Goal: Task Accomplishment & Management: Complete application form

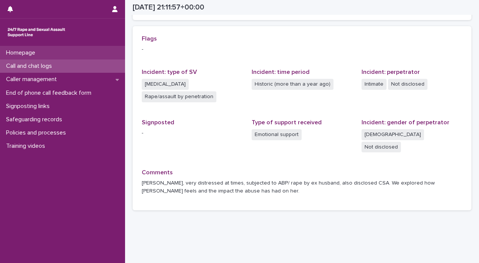
click at [50, 55] on div "Homepage" at bounding box center [62, 52] width 125 height 13
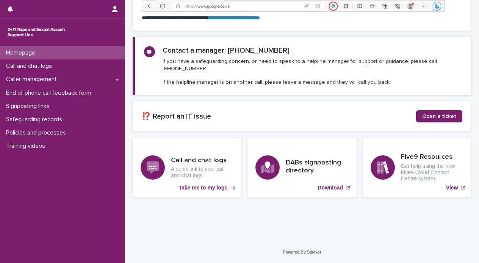
scroll to position [77, 0]
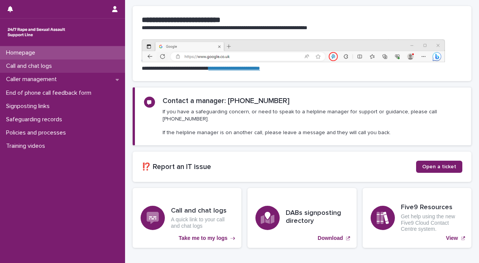
click at [97, 65] on div "Call and chat logs" at bounding box center [62, 65] width 125 height 13
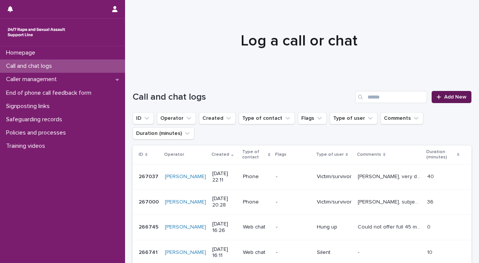
click at [436, 99] on icon at bounding box center [438, 96] width 5 height 5
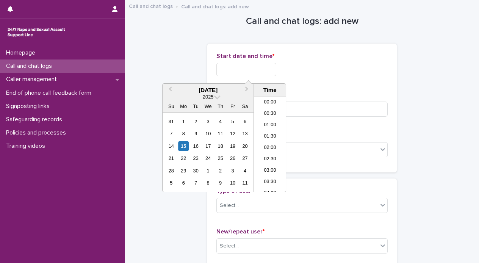
click at [233, 70] on input "text" at bounding box center [246, 69] width 60 height 13
click at [181, 145] on div "15" at bounding box center [183, 146] width 10 height 10
drag, startPoint x: 243, startPoint y: 68, endPoint x: 306, endPoint y: 73, distance: 63.4
click at [306, 73] on div "**********" at bounding box center [301, 69] width 171 height 13
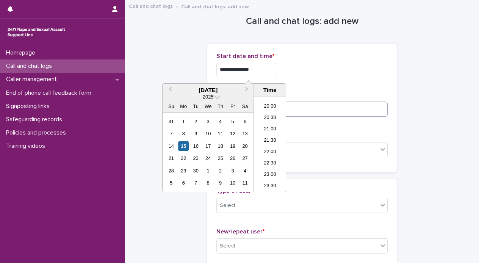
type input "**********"
click at [334, 110] on input at bounding box center [301, 109] width 171 height 15
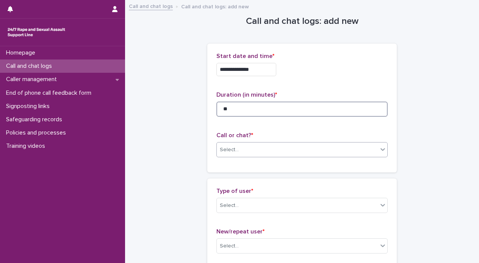
type input "**"
click at [378, 155] on div at bounding box center [382, 149] width 9 height 14
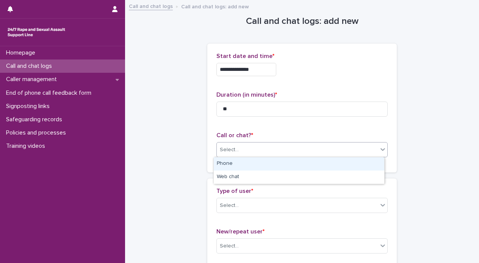
click at [364, 166] on div "Phone" at bounding box center [299, 163] width 170 height 13
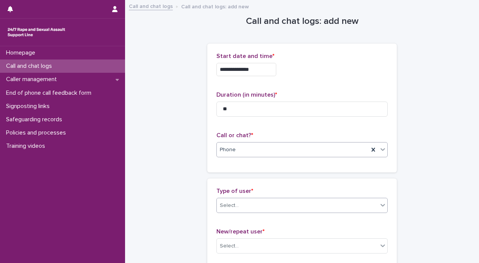
click at [382, 207] on icon at bounding box center [383, 205] width 8 height 8
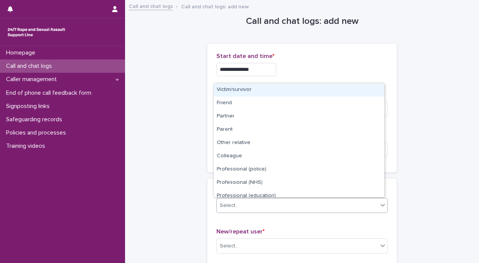
click at [326, 92] on div "Victim/survivor" at bounding box center [299, 89] width 170 height 13
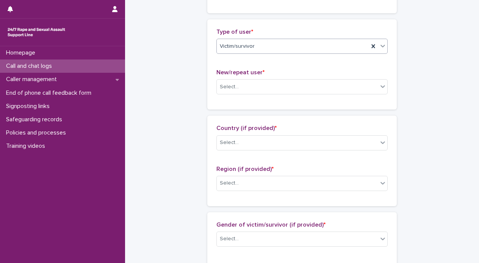
scroll to position [162, 0]
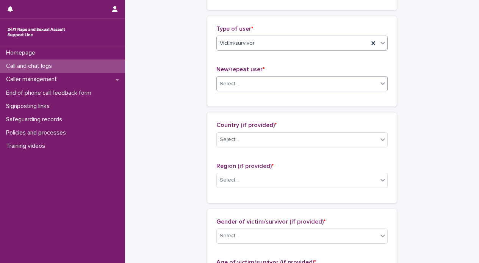
click at [381, 84] on icon at bounding box center [383, 84] width 8 height 8
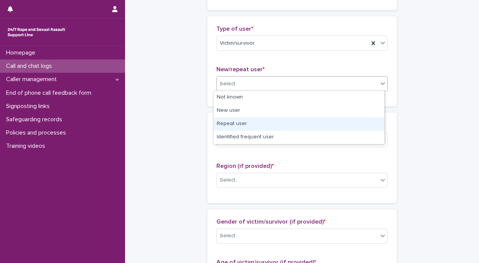
click at [365, 125] on div "Repeat user" at bounding box center [299, 123] width 170 height 13
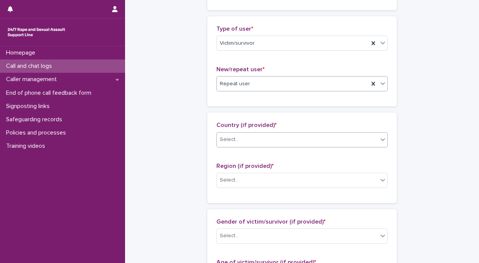
click at [374, 136] on div "Select..." at bounding box center [297, 139] width 161 height 13
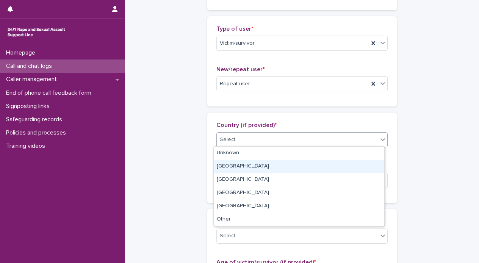
click at [362, 167] on div "[GEOGRAPHIC_DATA]" at bounding box center [299, 166] width 170 height 13
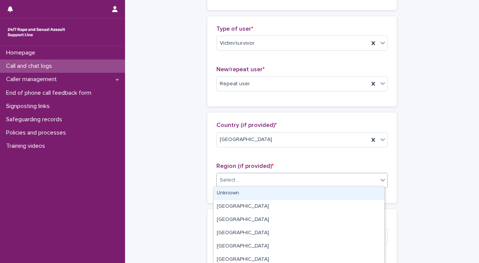
click at [372, 179] on div "Select..." at bounding box center [297, 180] width 161 height 13
click at [345, 197] on div "Unknown" at bounding box center [299, 193] width 170 height 13
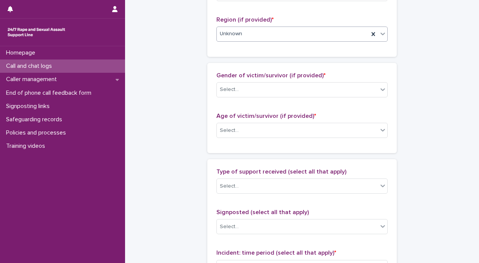
scroll to position [332, 0]
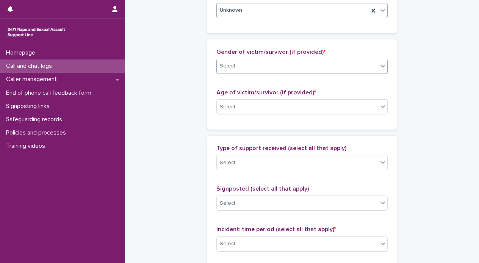
click at [382, 63] on icon at bounding box center [383, 66] width 8 height 8
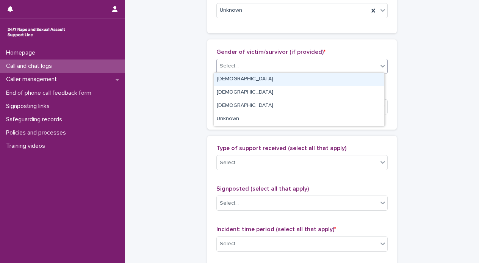
drag, startPoint x: 367, startPoint y: 82, endPoint x: 383, endPoint y: 108, distance: 30.9
click at [367, 83] on div "[DEMOGRAPHIC_DATA]" at bounding box center [299, 79] width 170 height 13
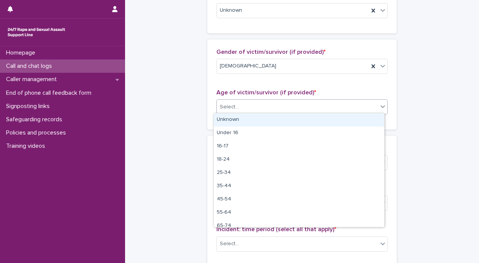
click at [381, 110] on div at bounding box center [382, 107] width 9 height 14
drag, startPoint x: 364, startPoint y: 126, endPoint x: 365, endPoint y: 120, distance: 5.7
click at [365, 123] on div "Unknown" at bounding box center [299, 119] width 170 height 13
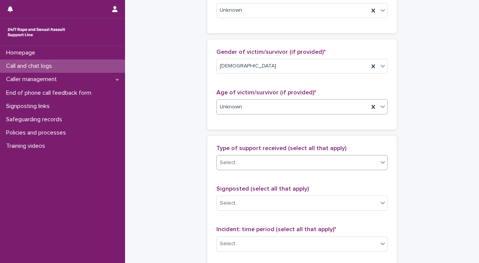
click at [381, 164] on icon at bounding box center [383, 162] width 8 height 8
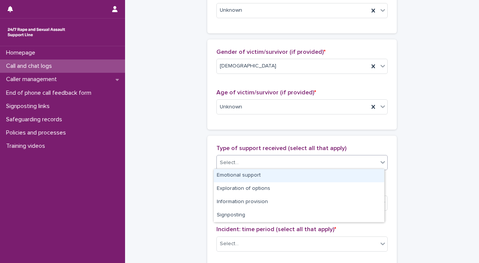
click at [362, 176] on div "Emotional support" at bounding box center [299, 175] width 170 height 13
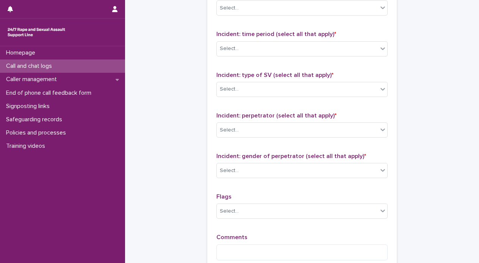
scroll to position [528, 0]
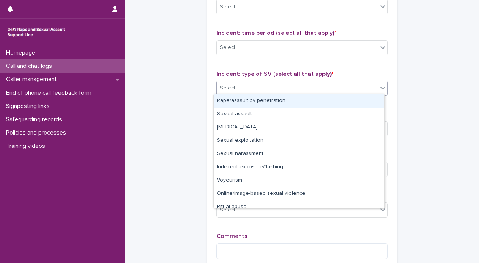
click at [379, 84] on icon at bounding box center [383, 88] width 8 height 8
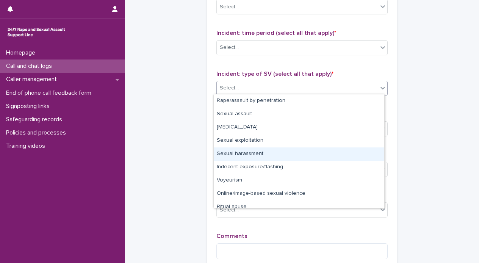
scroll to position [19, 0]
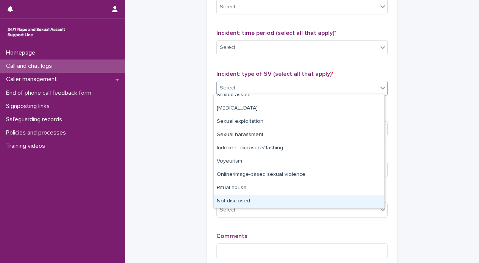
click at [362, 203] on div "Not disclosed" at bounding box center [299, 201] width 170 height 13
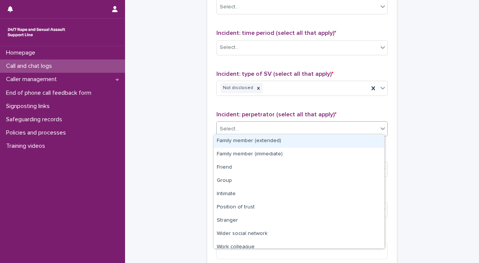
click at [380, 128] on icon at bounding box center [383, 129] width 8 height 8
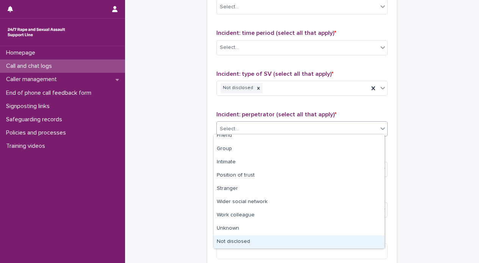
click at [365, 240] on div "Not disclosed" at bounding box center [299, 241] width 170 height 13
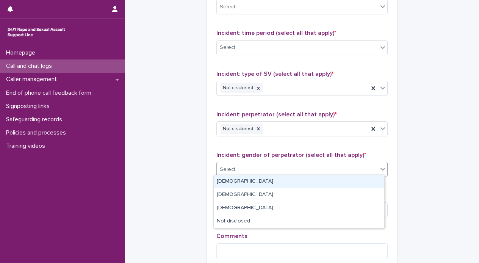
click at [379, 169] on icon at bounding box center [383, 169] width 8 height 8
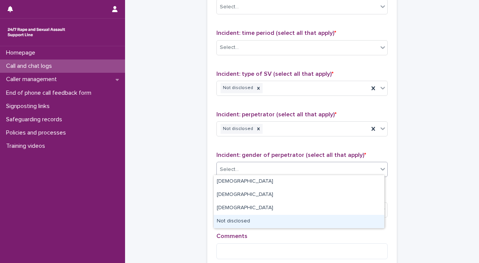
click at [359, 222] on div "Not disclosed" at bounding box center [299, 221] width 170 height 13
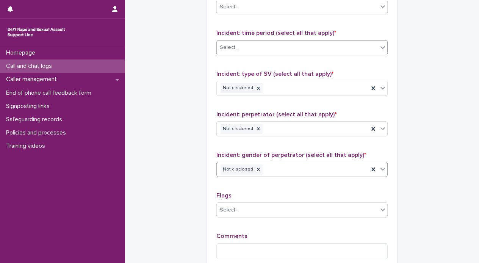
click at [381, 48] on icon at bounding box center [383, 48] width 8 height 8
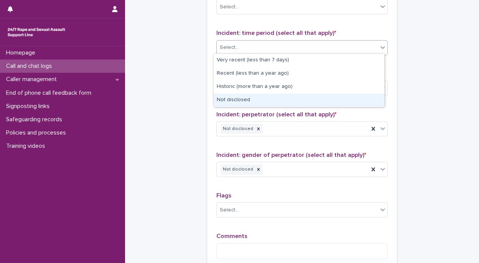
click at [367, 94] on div "Not disclosed" at bounding box center [299, 100] width 170 height 13
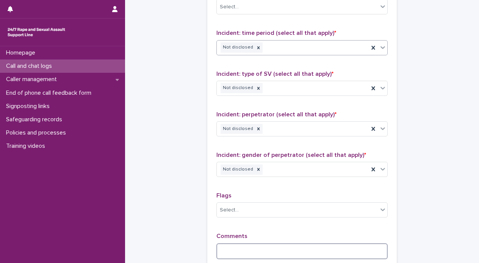
click at [278, 243] on textarea at bounding box center [301, 251] width 171 height 16
type textarea "*"
click at [382, 250] on textarea "**********" at bounding box center [301, 251] width 171 height 16
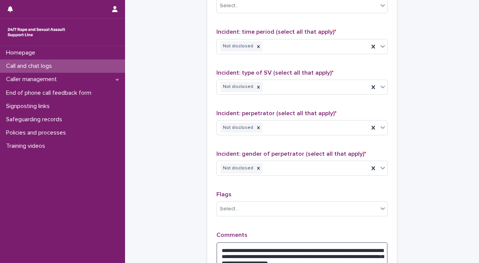
scroll to position [627, 0]
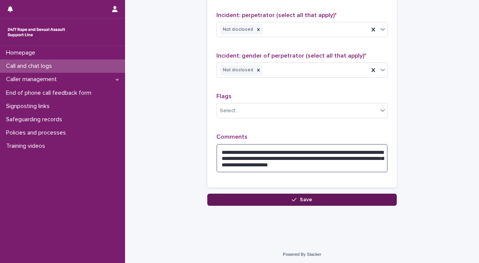
type textarea "**********"
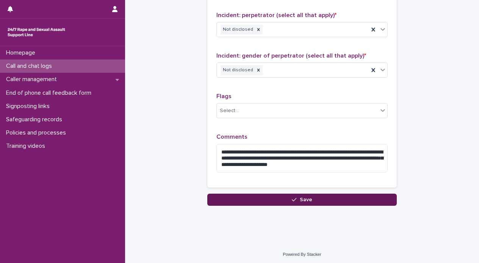
click at [358, 199] on button "Save" at bounding box center [301, 200] width 189 height 12
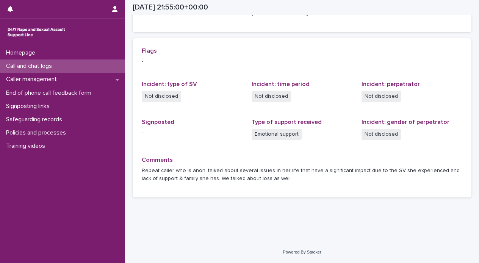
scroll to position [147, 0]
click at [27, 52] on p "Homepage" at bounding box center [22, 52] width 38 height 7
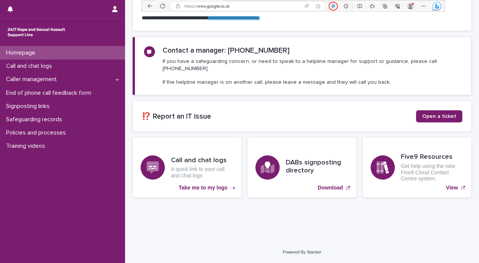
scroll to position [77, 0]
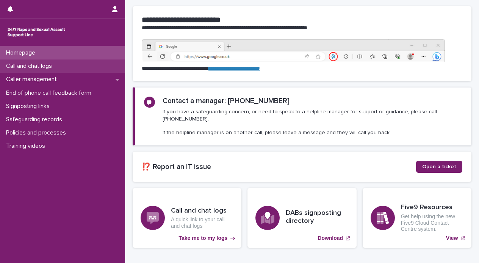
click at [35, 68] on p "Call and chat logs" at bounding box center [30, 66] width 55 height 7
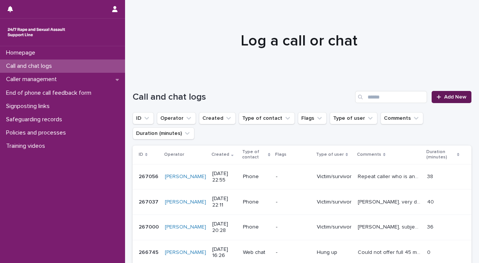
click at [452, 96] on span "Add New" at bounding box center [455, 96] width 22 height 5
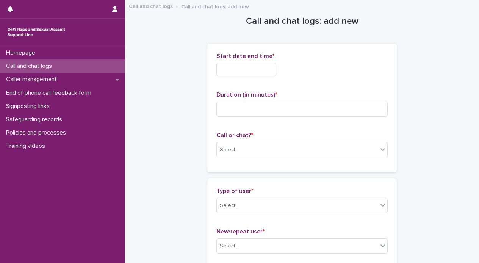
click at [230, 72] on input "text" at bounding box center [246, 69] width 60 height 13
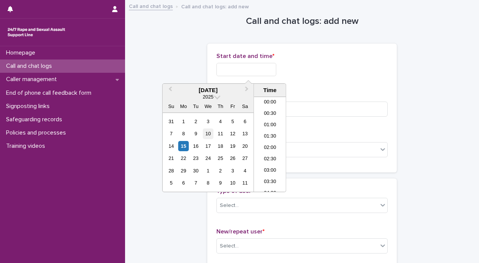
scroll to position [450, 0]
click at [182, 148] on div "15" at bounding box center [183, 146] width 10 height 10
drag, startPoint x: 243, startPoint y: 68, endPoint x: 442, endPoint y: 63, distance: 199.3
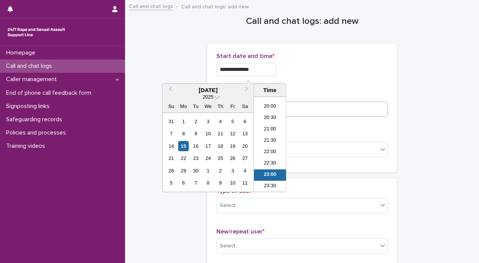
type input "**********"
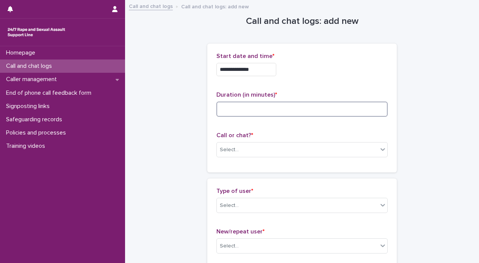
click at [368, 110] on input at bounding box center [301, 109] width 171 height 15
type input "*"
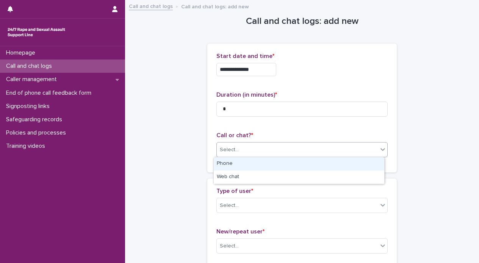
click at [379, 147] on icon at bounding box center [383, 149] width 8 height 8
click at [350, 166] on div "Phone" at bounding box center [299, 163] width 170 height 13
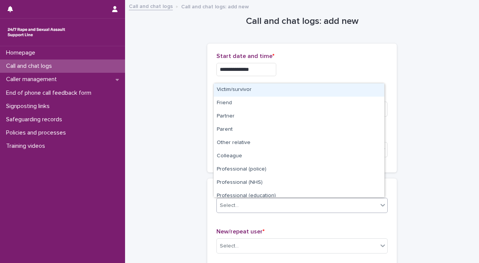
click at [378, 209] on div at bounding box center [382, 205] width 9 height 14
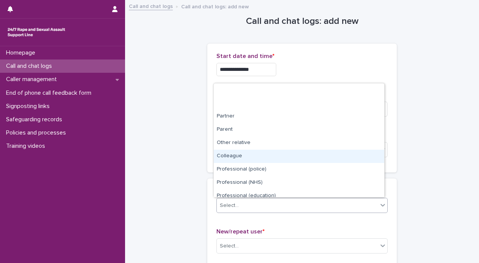
scroll to position [85, 0]
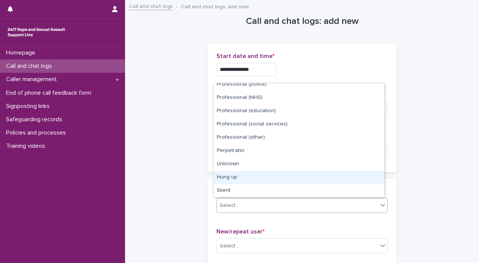
click at [333, 179] on div "Hung up" at bounding box center [299, 177] width 170 height 13
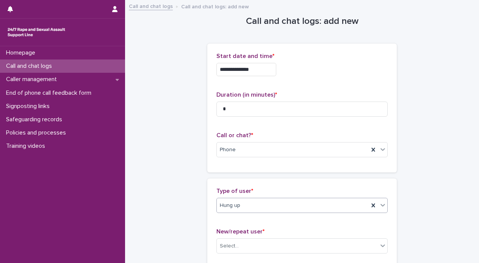
scroll to position [105, 0]
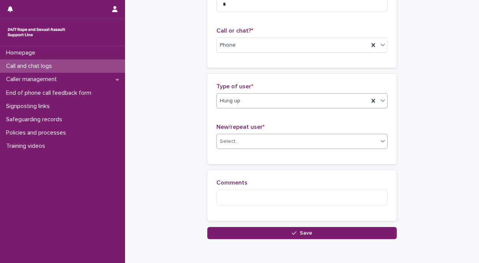
click at [381, 140] on icon at bounding box center [382, 141] width 5 height 3
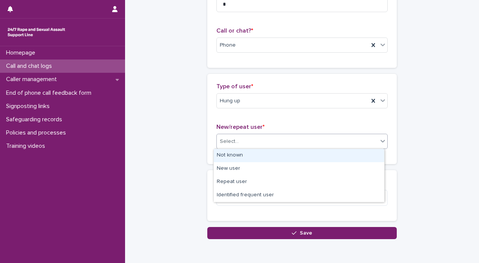
click at [360, 153] on div "Not known" at bounding box center [299, 155] width 170 height 13
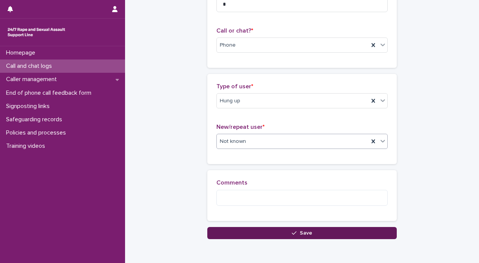
click at [338, 234] on button "Save" at bounding box center [301, 233] width 189 height 12
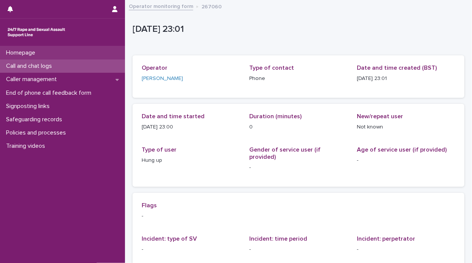
click at [31, 52] on p "Homepage" at bounding box center [22, 52] width 38 height 7
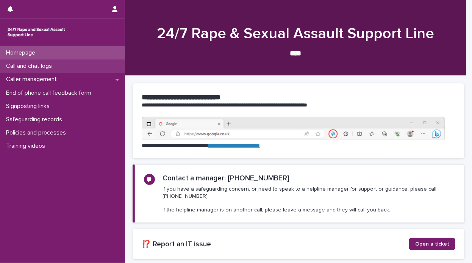
click at [30, 66] on p "Call and chat logs" at bounding box center [30, 66] width 55 height 7
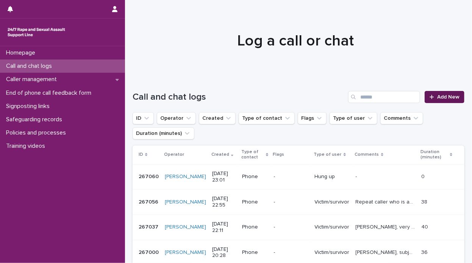
click at [437, 96] on span "Add New" at bounding box center [448, 96] width 22 height 5
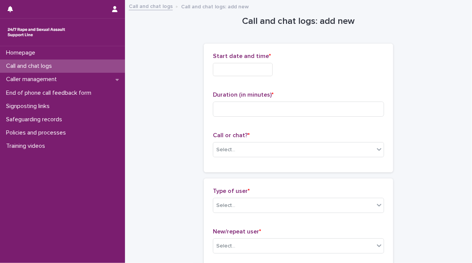
click at [261, 71] on input "text" at bounding box center [243, 69] width 60 height 13
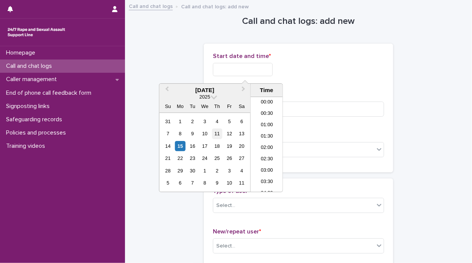
scroll to position [450, 0]
click at [181, 147] on div "15" at bounding box center [180, 146] width 10 height 10
drag, startPoint x: 239, startPoint y: 68, endPoint x: 468, endPoint y: 88, distance: 229.7
type input "**********"
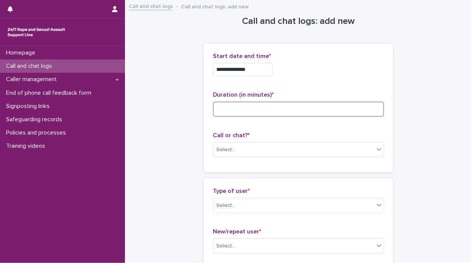
click at [367, 114] on input at bounding box center [298, 109] width 171 height 15
type input "*"
click at [376, 152] on icon at bounding box center [379, 149] width 8 height 8
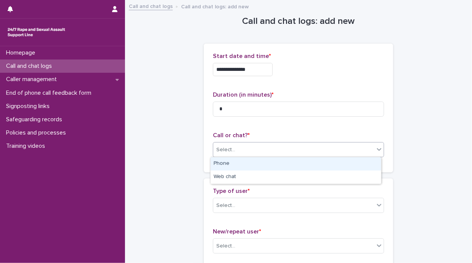
click at [369, 166] on div "Phone" at bounding box center [296, 163] width 170 height 13
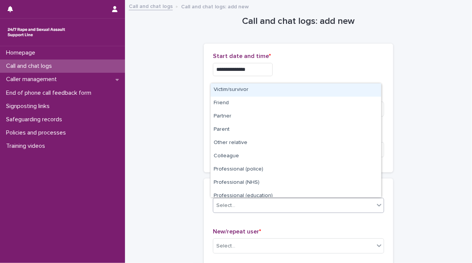
click at [377, 205] on icon at bounding box center [379, 205] width 8 height 8
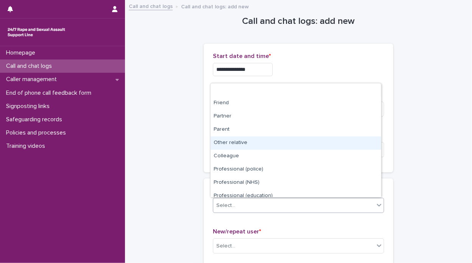
scroll to position [85, 0]
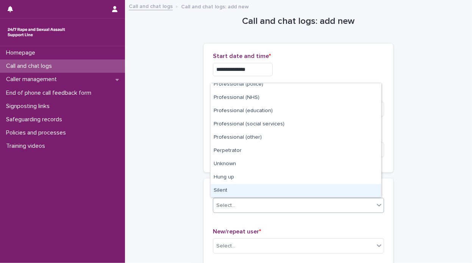
click at [373, 192] on div "Silent" at bounding box center [296, 190] width 170 height 13
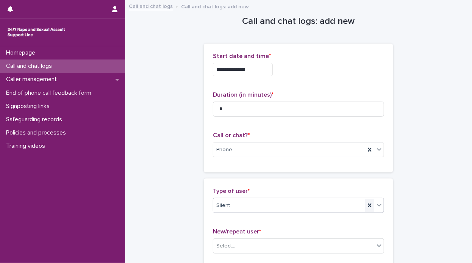
click at [369, 205] on icon at bounding box center [370, 206] width 8 height 8
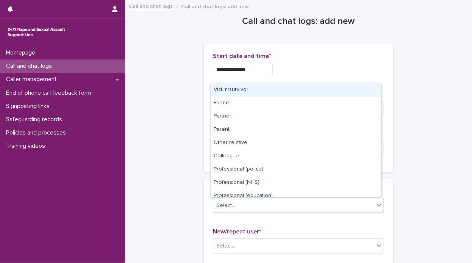
click at [376, 207] on icon at bounding box center [379, 205] width 8 height 8
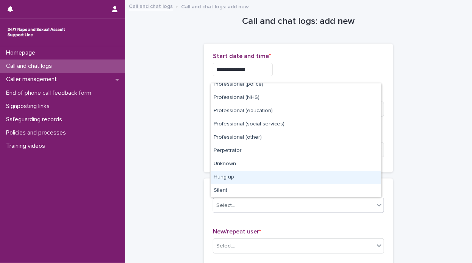
click at [354, 172] on div "Hung up" at bounding box center [296, 177] width 170 height 13
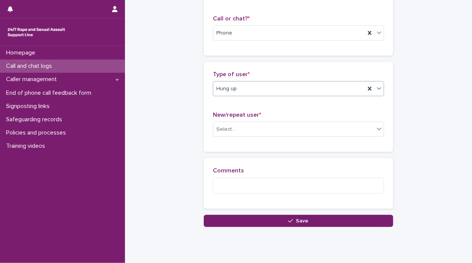
scroll to position [139, 0]
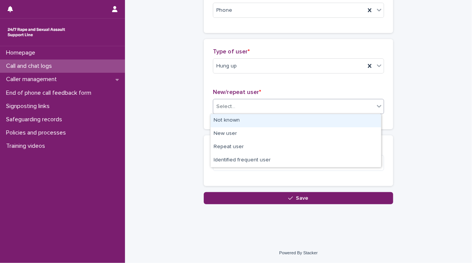
click at [378, 108] on icon at bounding box center [379, 106] width 8 height 8
click at [358, 120] on div "Not known" at bounding box center [296, 120] width 170 height 13
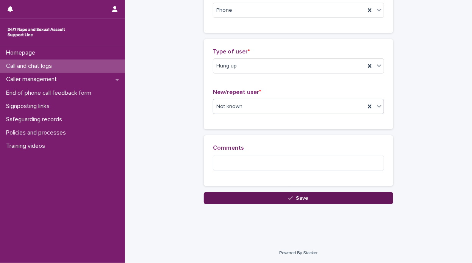
click at [341, 200] on button "Save" at bounding box center [298, 198] width 189 height 12
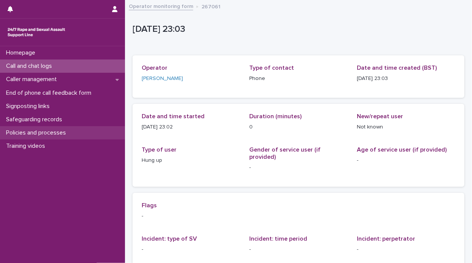
click at [31, 133] on p "Policies and processes" at bounding box center [37, 132] width 69 height 7
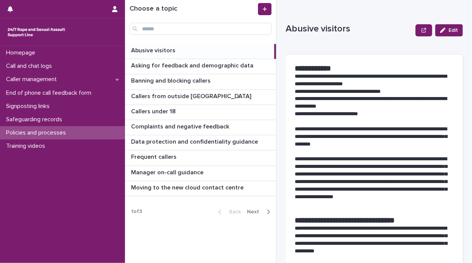
click at [253, 211] on span "Next" at bounding box center [255, 211] width 17 height 5
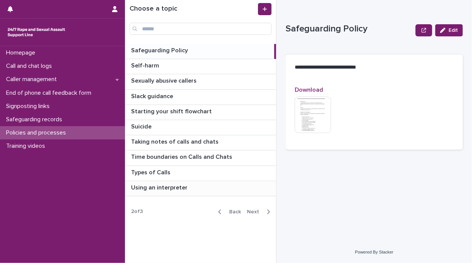
click at [164, 189] on p "Using an interpreter" at bounding box center [160, 187] width 58 height 9
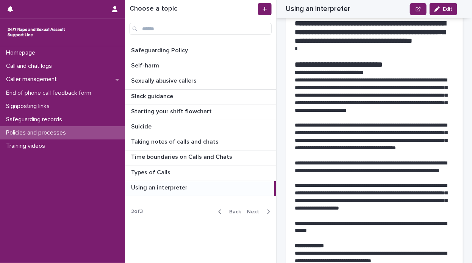
scroll to position [704, 0]
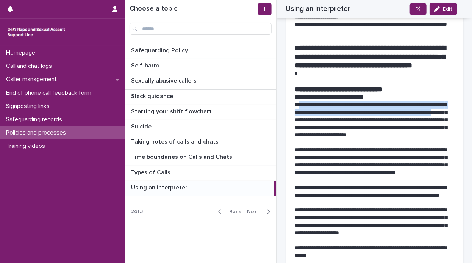
drag, startPoint x: 298, startPoint y: 112, endPoint x: 352, endPoint y: 128, distance: 55.4
click at [352, 128] on p "**********" at bounding box center [371, 123] width 153 height 45
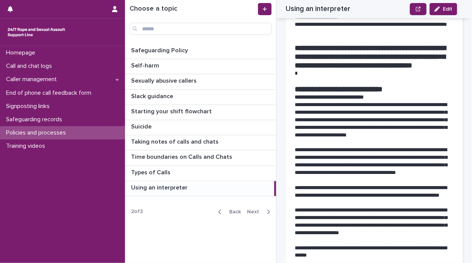
drag, startPoint x: 352, startPoint y: 128, endPoint x: 300, endPoint y: 97, distance: 60.1
click at [300, 93] on strong "**********" at bounding box center [339, 89] width 88 height 8
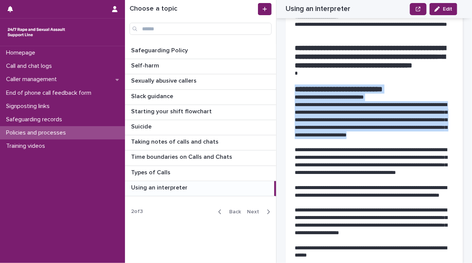
drag, startPoint x: 294, startPoint y: 97, endPoint x: 379, endPoint y: 149, distance: 99.1
drag, startPoint x: 379, startPoint y: 149, endPoint x: 349, endPoint y: 139, distance: 31.5
copy div "**********"
click at [33, 53] on p "Homepage" at bounding box center [22, 52] width 38 height 7
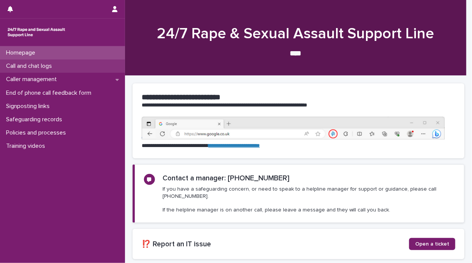
click at [44, 68] on p "Call and chat logs" at bounding box center [30, 66] width 55 height 7
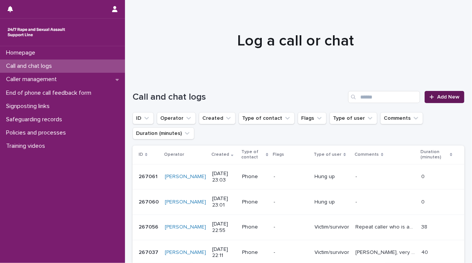
click at [445, 94] on link "Add New" at bounding box center [445, 97] width 40 height 12
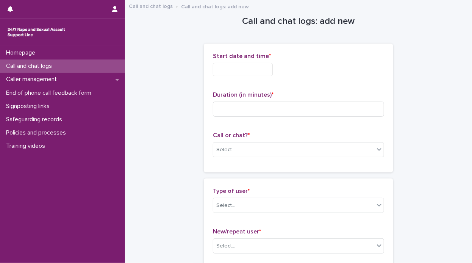
click at [242, 73] on input "text" at bounding box center [243, 69] width 60 height 13
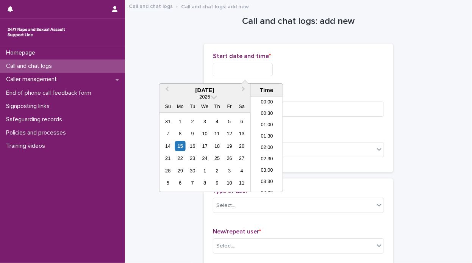
scroll to position [450, 0]
click at [183, 145] on div "15" at bounding box center [180, 146] width 10 height 10
drag, startPoint x: 238, startPoint y: 70, endPoint x: 350, endPoint y: 74, distance: 112.2
click at [350, 74] on div "**********" at bounding box center [298, 69] width 171 height 13
type input "**********"
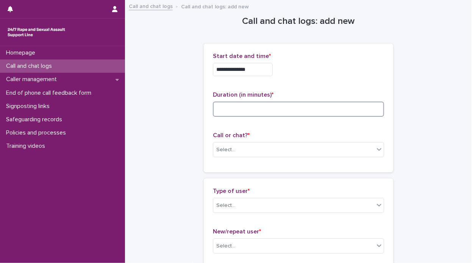
click at [319, 106] on input at bounding box center [298, 109] width 171 height 15
type input "**"
click at [365, 149] on div "Select..." at bounding box center [293, 150] width 161 height 13
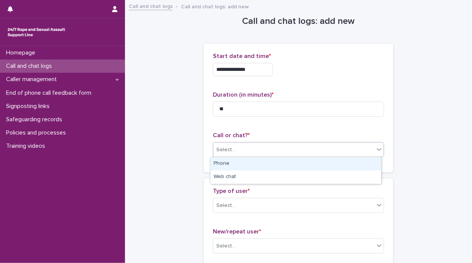
click at [358, 166] on div "Phone" at bounding box center [296, 163] width 170 height 13
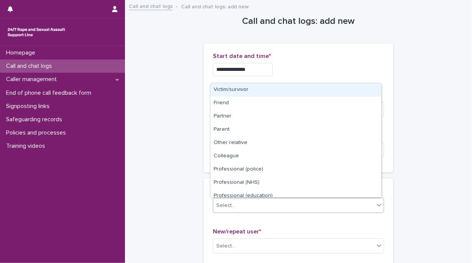
click at [378, 205] on icon at bounding box center [379, 205] width 8 height 8
click at [345, 87] on div "Victim/survivor" at bounding box center [296, 89] width 170 height 13
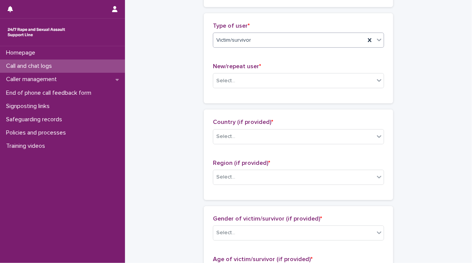
scroll to position [170, 0]
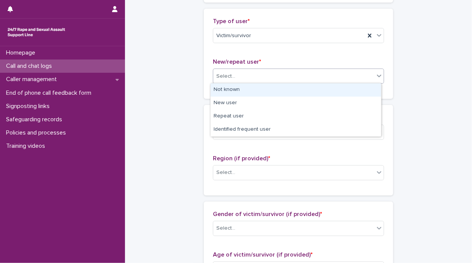
click at [377, 81] on div at bounding box center [379, 76] width 9 height 14
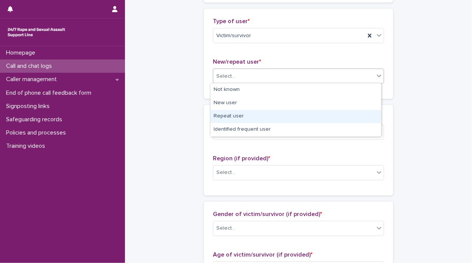
click at [356, 119] on div "Repeat user" at bounding box center [296, 116] width 170 height 13
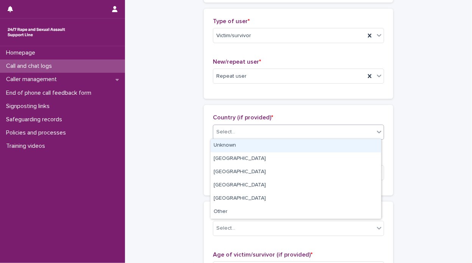
click at [370, 130] on div "Select..." at bounding box center [293, 132] width 161 height 13
click at [366, 143] on div "Unknown" at bounding box center [296, 145] width 170 height 13
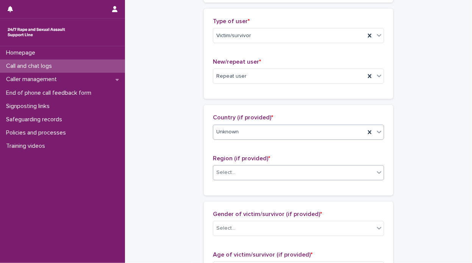
click at [371, 173] on div "Select..." at bounding box center [293, 172] width 161 height 13
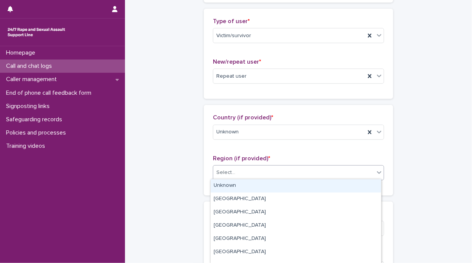
click at [366, 179] on div "Unknown [GEOGRAPHIC_DATA] [GEOGRAPHIC_DATA] [GEOGRAPHIC_DATA] and the [GEOGRAPH…" at bounding box center [295, 221] width 171 height 85
click at [352, 185] on div "Unknown" at bounding box center [296, 185] width 170 height 13
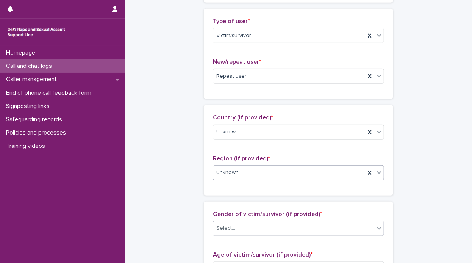
click at [375, 230] on icon at bounding box center [379, 228] width 8 height 8
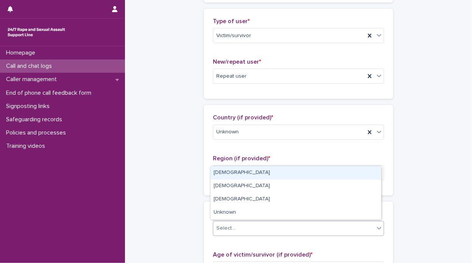
click at [331, 174] on div "[DEMOGRAPHIC_DATA]" at bounding box center [296, 172] width 170 height 13
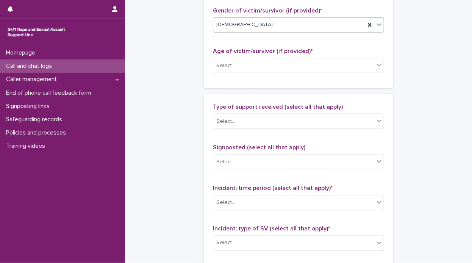
scroll to position [388, 0]
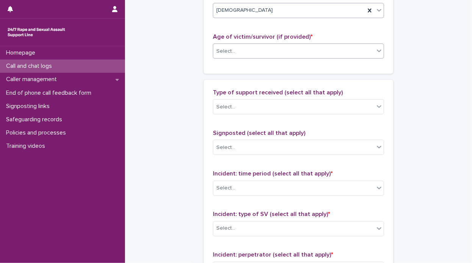
click at [376, 53] on div at bounding box center [379, 51] width 9 height 14
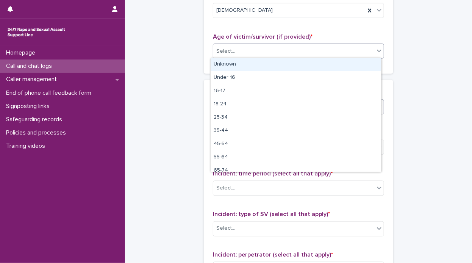
drag, startPoint x: 367, startPoint y: 59, endPoint x: 378, endPoint y: 102, distance: 43.9
click at [367, 61] on div "Unknown" at bounding box center [296, 64] width 170 height 13
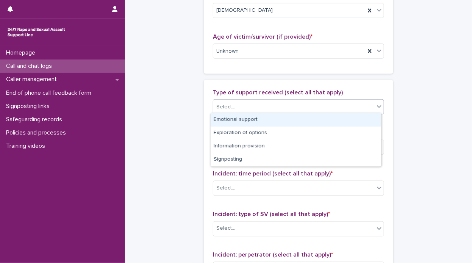
click at [378, 108] on icon at bounding box center [379, 107] width 8 height 8
click at [353, 126] on div "Emotional support" at bounding box center [296, 119] width 170 height 13
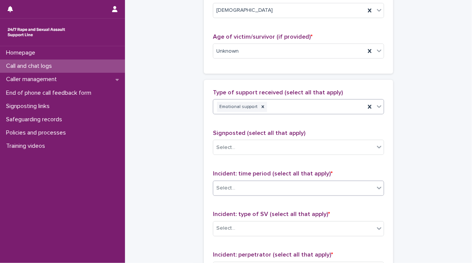
click at [370, 190] on div "Select..." at bounding box center [293, 188] width 161 height 13
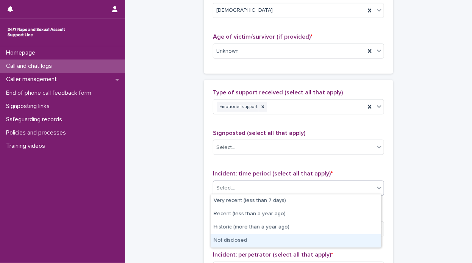
click at [353, 241] on div "Not disclosed" at bounding box center [296, 240] width 170 height 13
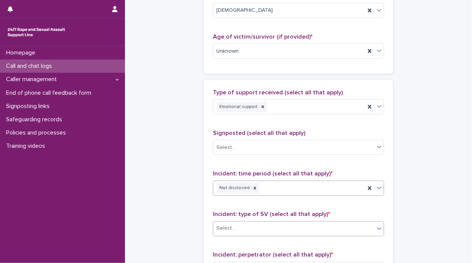
click at [374, 229] on span at bounding box center [374, 229] width 0 height 8
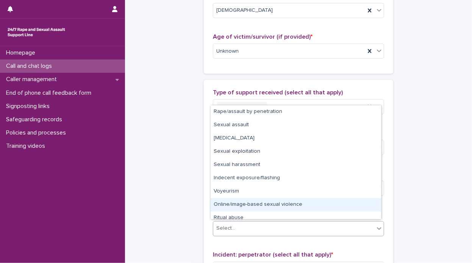
scroll to position [19, 0]
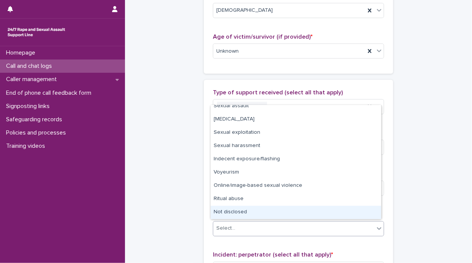
click at [355, 208] on div "Not disclosed" at bounding box center [296, 212] width 170 height 13
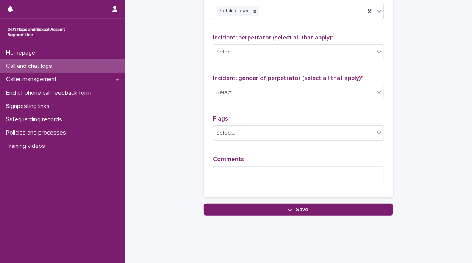
scroll to position [614, 0]
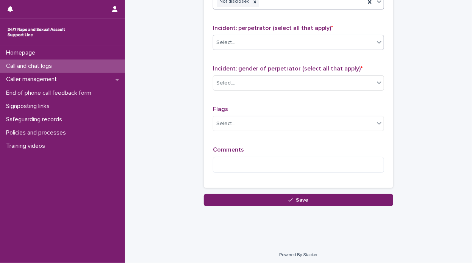
click at [370, 39] on div "Select..." at bounding box center [293, 42] width 161 height 13
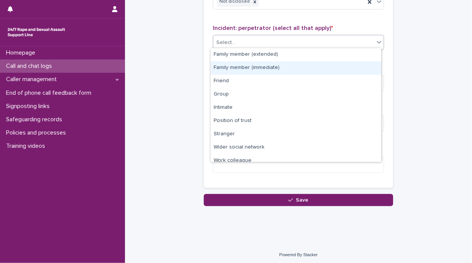
scroll to position [32, 0]
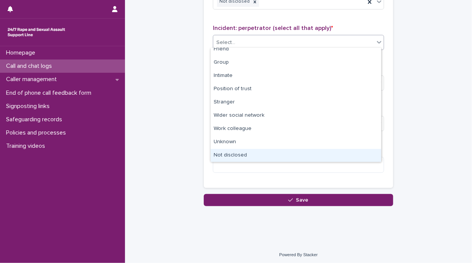
click at [347, 152] on div "Not disclosed" at bounding box center [296, 155] width 170 height 13
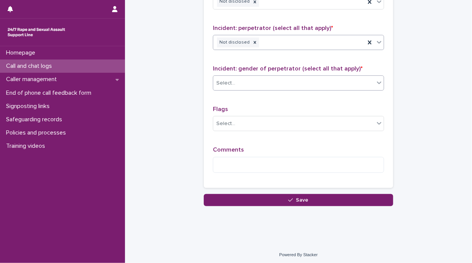
click at [375, 80] on icon at bounding box center [379, 83] width 8 height 8
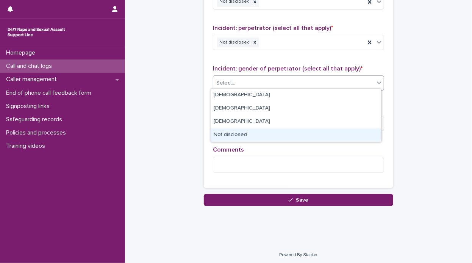
click at [348, 133] on div "Not disclosed" at bounding box center [296, 134] width 170 height 13
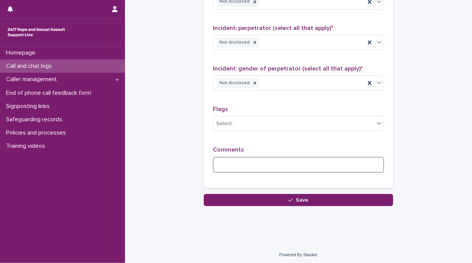
click at [326, 161] on textarea at bounding box center [298, 165] width 171 height 16
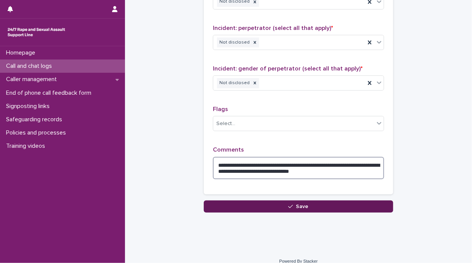
type textarea "**********"
click at [288, 206] on icon "button" at bounding box center [290, 206] width 5 height 5
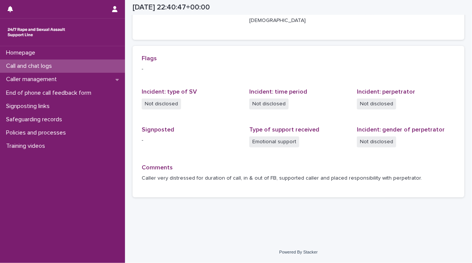
scroll to position [139, 0]
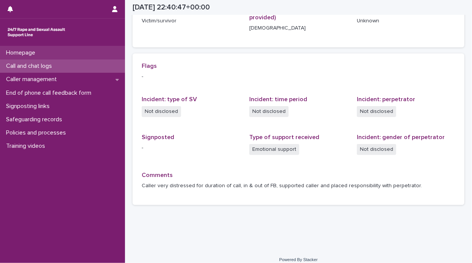
click at [55, 57] on div "Homepage" at bounding box center [62, 52] width 125 height 13
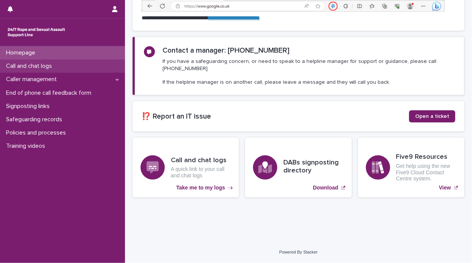
scroll to position [77, 0]
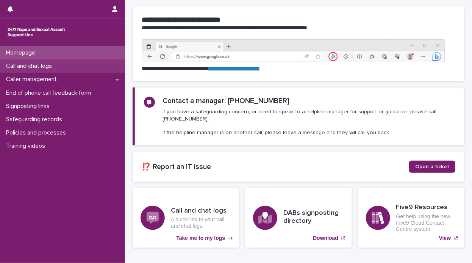
click at [55, 69] on p "Call and chat logs" at bounding box center [30, 66] width 55 height 7
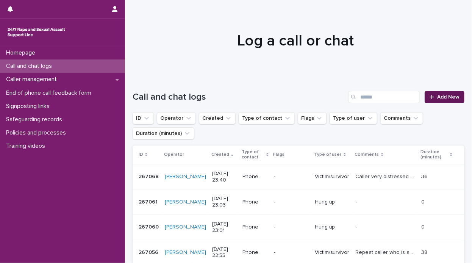
click at [429, 102] on link "Add New" at bounding box center [445, 97] width 40 height 12
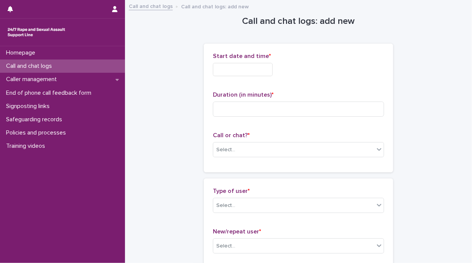
click at [251, 72] on input "text" at bounding box center [243, 69] width 60 height 13
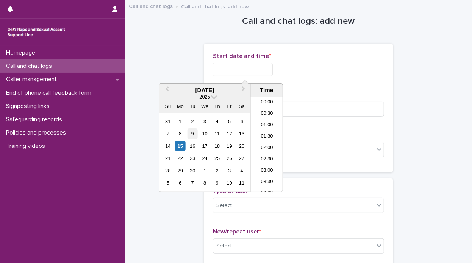
scroll to position [450, 0]
click at [182, 145] on div "15" at bounding box center [180, 146] width 10 height 10
drag, startPoint x: 240, startPoint y: 67, endPoint x: 272, endPoint y: 71, distance: 32.0
click at [272, 71] on input "**********" at bounding box center [243, 69] width 60 height 13
click at [238, 69] on input "**********" at bounding box center [243, 69] width 60 height 13
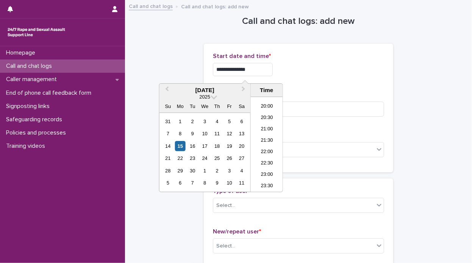
drag, startPoint x: 239, startPoint y: 69, endPoint x: 266, endPoint y: 72, distance: 26.7
click at [266, 72] on input "**********" at bounding box center [243, 69] width 60 height 13
type input "**********"
click at [312, 105] on input at bounding box center [298, 109] width 171 height 15
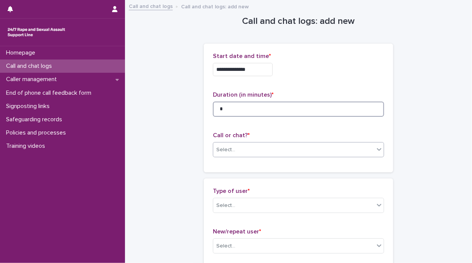
type input "*"
click at [369, 147] on div "Select..." at bounding box center [293, 150] width 161 height 13
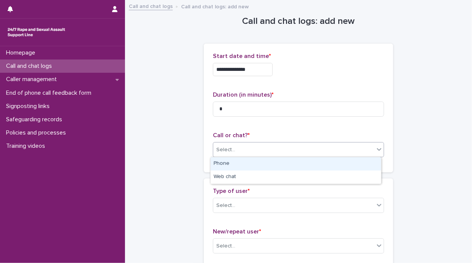
click at [354, 163] on div "Phone" at bounding box center [296, 163] width 170 height 13
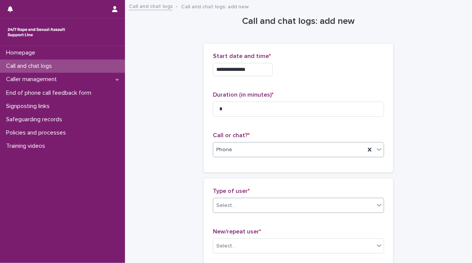
click at [377, 206] on icon at bounding box center [379, 205] width 8 height 8
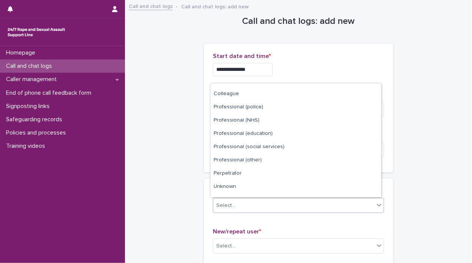
scroll to position [85, 0]
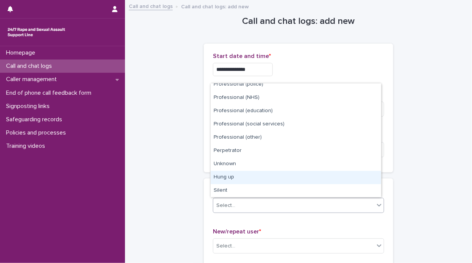
click at [362, 176] on div "Hung up" at bounding box center [296, 177] width 170 height 13
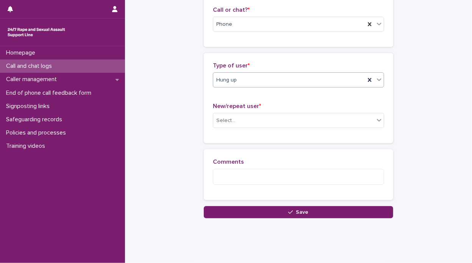
scroll to position [139, 0]
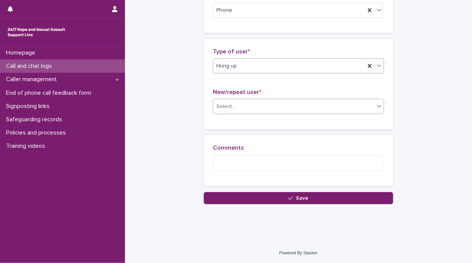
click at [377, 107] on icon at bounding box center [379, 106] width 8 height 8
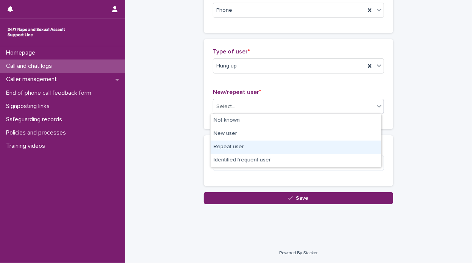
click at [340, 152] on div "Repeat user" at bounding box center [296, 147] width 170 height 13
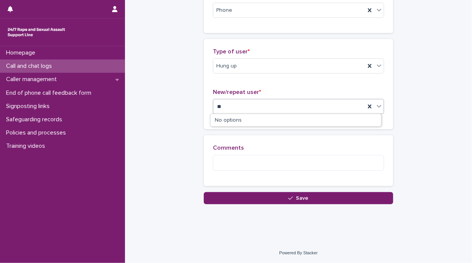
type input "*"
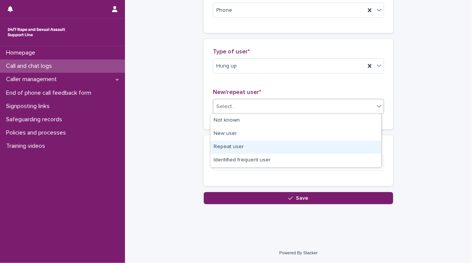
click at [316, 150] on div "Repeat user" at bounding box center [296, 147] width 170 height 13
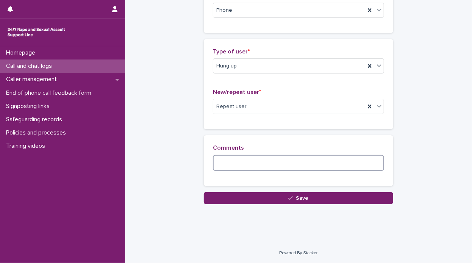
click at [302, 168] on textarea at bounding box center [298, 163] width 171 height 16
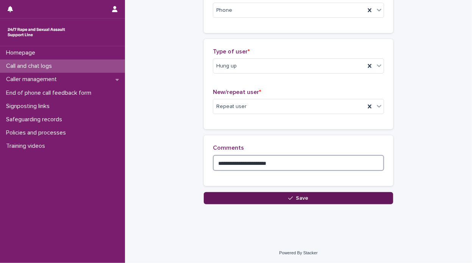
type textarea "**********"
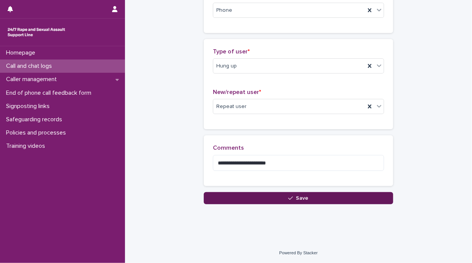
click at [295, 193] on button "Save" at bounding box center [298, 198] width 189 height 12
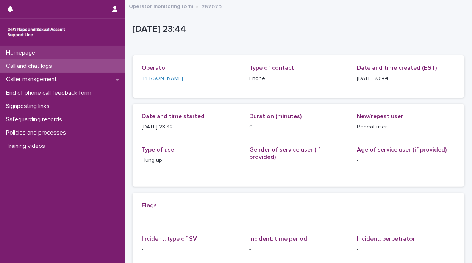
click at [43, 52] on div "Homepage" at bounding box center [62, 52] width 125 height 13
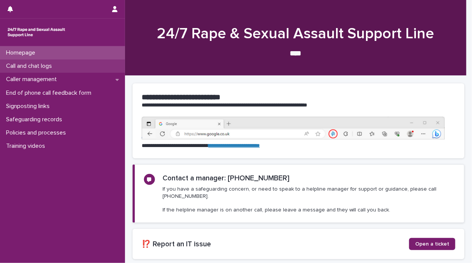
click at [42, 69] on p "Call and chat logs" at bounding box center [30, 66] width 55 height 7
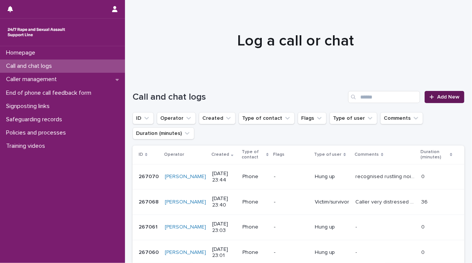
click at [430, 97] on icon at bounding box center [432, 96] width 5 height 5
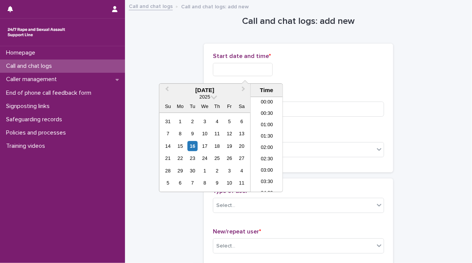
click at [254, 73] on input "text" at bounding box center [243, 69] width 60 height 13
click at [191, 147] on div "16" at bounding box center [193, 146] width 10 height 10
drag, startPoint x: 238, startPoint y: 67, endPoint x: 380, endPoint y: 85, distance: 143.6
click at [380, 85] on div "**********" at bounding box center [298, 108] width 171 height 111
type input "**********"
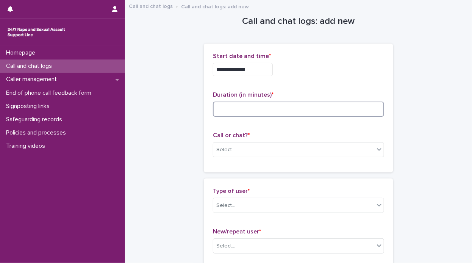
click at [364, 113] on input at bounding box center [298, 109] width 171 height 15
type input "**"
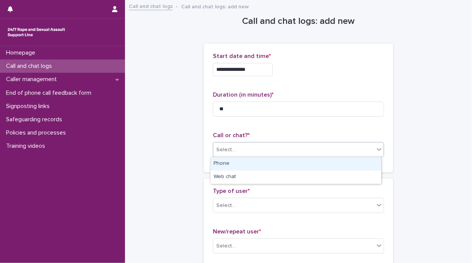
click at [370, 149] on div "Select..." at bounding box center [293, 150] width 161 height 13
click at [357, 169] on div "Phone" at bounding box center [296, 163] width 170 height 13
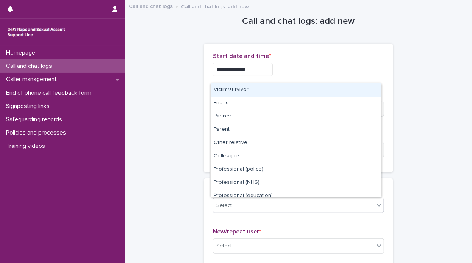
click at [377, 205] on icon at bounding box center [379, 205] width 5 height 3
click at [338, 91] on div "Victim/survivor" at bounding box center [296, 89] width 170 height 13
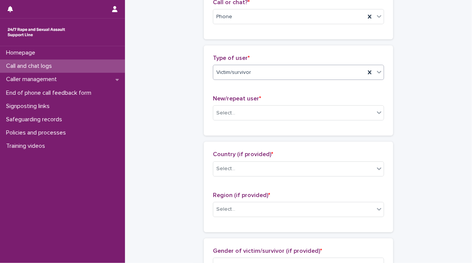
scroll to position [175, 0]
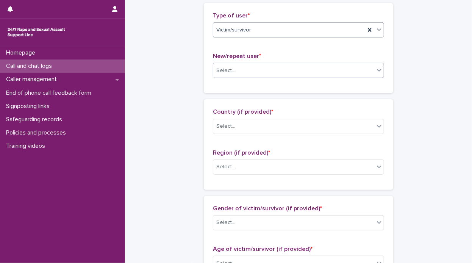
click at [377, 73] on icon at bounding box center [379, 70] width 8 height 8
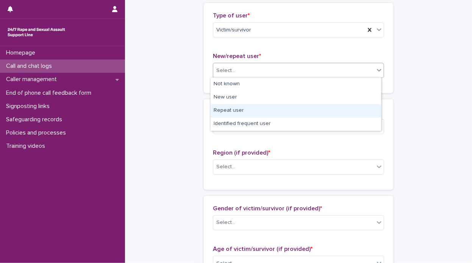
click at [361, 108] on div "Repeat user" at bounding box center [296, 110] width 170 height 13
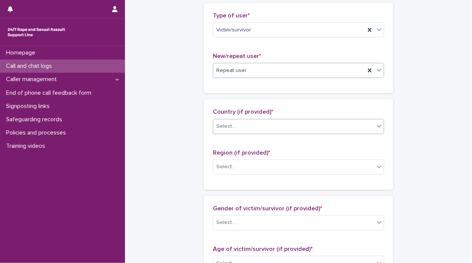
click at [366, 125] on div "Select..." at bounding box center [293, 126] width 161 height 13
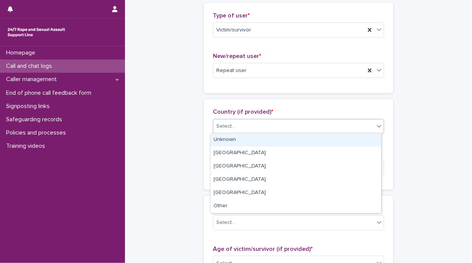
click at [364, 138] on div "Unknown" at bounding box center [296, 139] width 170 height 13
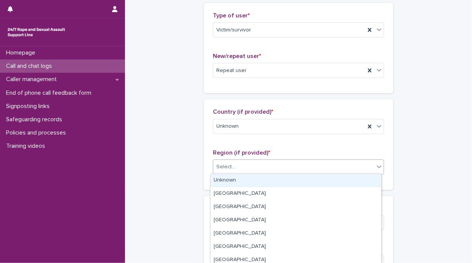
click at [375, 168] on icon at bounding box center [379, 167] width 8 height 8
click at [366, 182] on div "Unknown" at bounding box center [296, 180] width 170 height 13
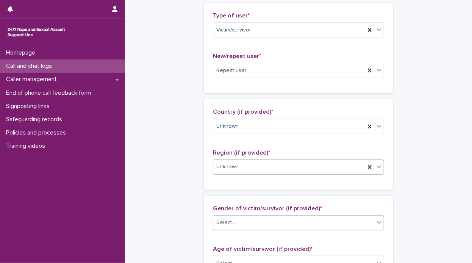
click at [371, 222] on div "Select..." at bounding box center [293, 222] width 161 height 13
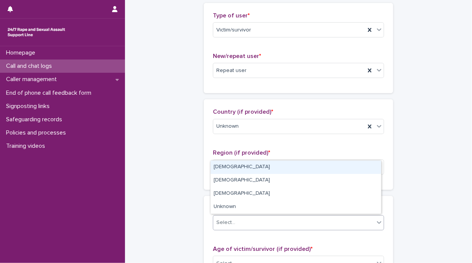
click at [335, 170] on div "[DEMOGRAPHIC_DATA]" at bounding box center [296, 167] width 170 height 13
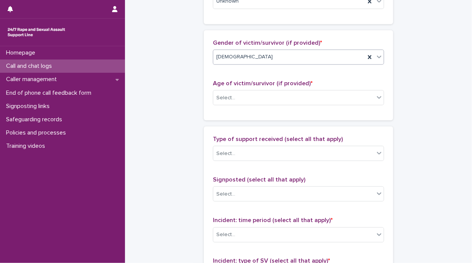
scroll to position [356, 0]
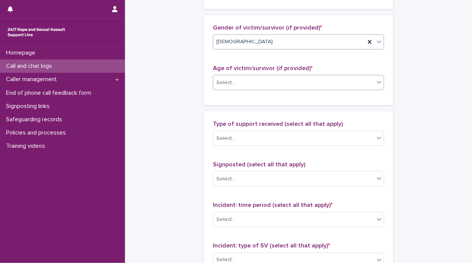
click at [377, 83] on icon at bounding box center [379, 82] width 8 height 8
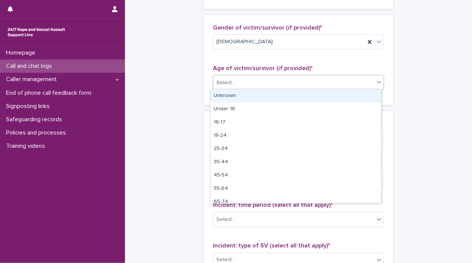
click at [375, 87] on div at bounding box center [379, 82] width 9 height 14
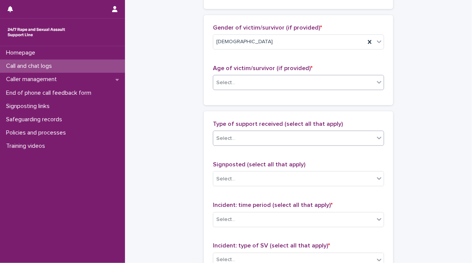
click at [376, 140] on icon at bounding box center [379, 138] width 8 height 8
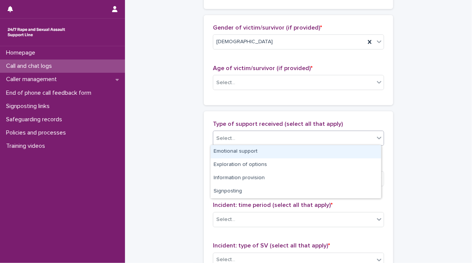
click at [367, 149] on div "Emotional support" at bounding box center [296, 151] width 170 height 13
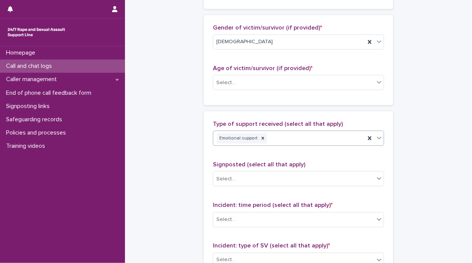
click at [377, 139] on icon at bounding box center [379, 138] width 8 height 8
click at [379, 178] on icon at bounding box center [379, 179] width 8 height 8
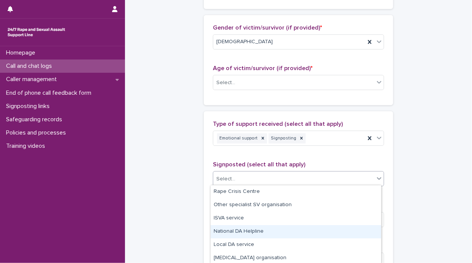
click at [329, 230] on div "National DA Helpline" at bounding box center [296, 231] width 170 height 13
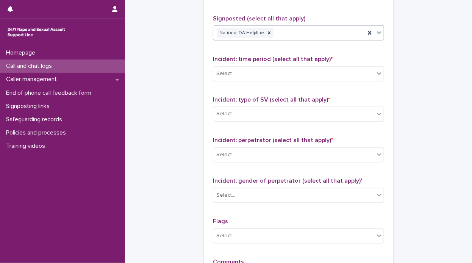
scroll to position [514, 0]
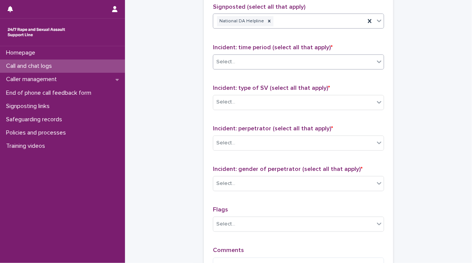
click at [366, 63] on div "Select..." at bounding box center [293, 62] width 161 height 13
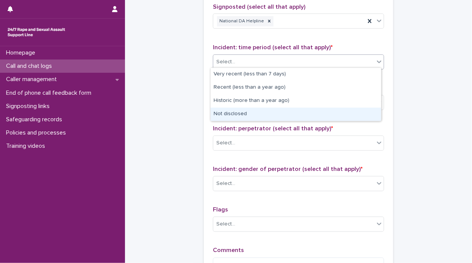
click at [359, 113] on div "Not disclosed" at bounding box center [296, 114] width 170 height 13
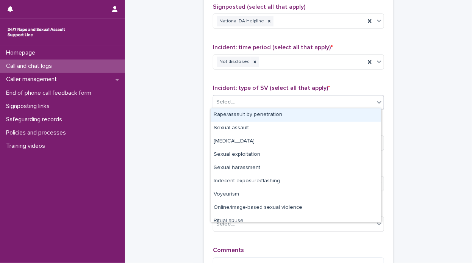
click at [375, 102] on icon at bounding box center [379, 102] width 8 height 8
drag, startPoint x: 368, startPoint y: 114, endPoint x: 368, endPoint y: 120, distance: 6.4
click at [367, 114] on div "Rape/assault by penetration" at bounding box center [296, 114] width 170 height 13
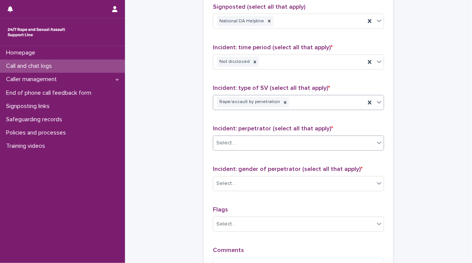
click at [375, 140] on icon at bounding box center [379, 143] width 8 height 8
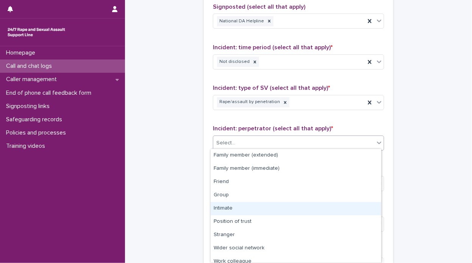
click at [351, 205] on div "Intimate" at bounding box center [296, 208] width 170 height 13
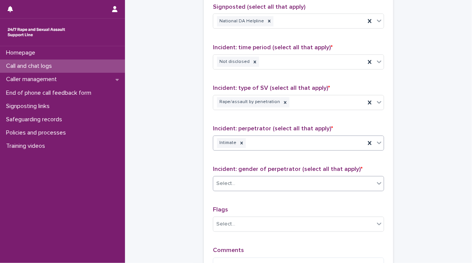
click at [379, 185] on div at bounding box center [379, 184] width 9 height 14
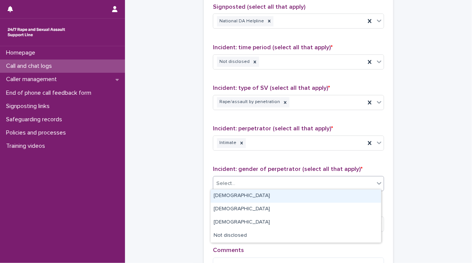
click at [348, 190] on div "[DEMOGRAPHIC_DATA]" at bounding box center [296, 195] width 170 height 13
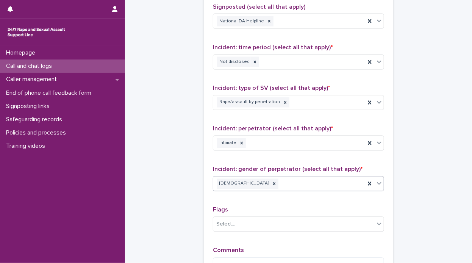
scroll to position [614, 0]
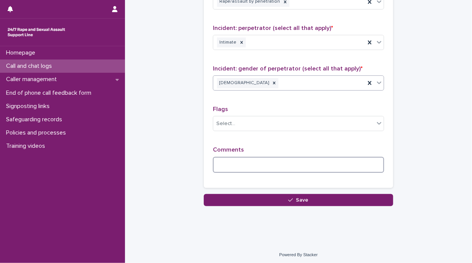
click at [331, 165] on textarea at bounding box center [298, 165] width 171 height 16
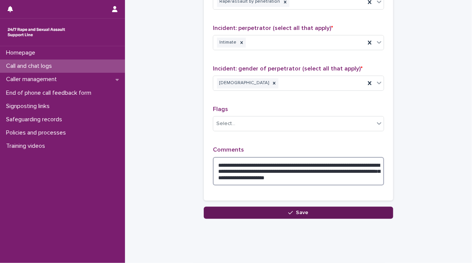
type textarea "**********"
click at [289, 211] on icon "button" at bounding box center [290, 212] width 5 height 5
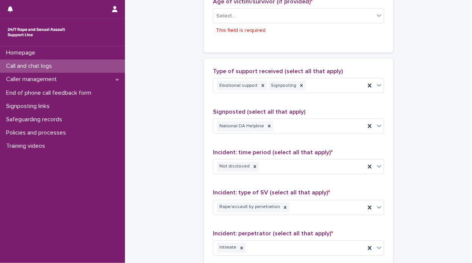
scroll to position [425, 0]
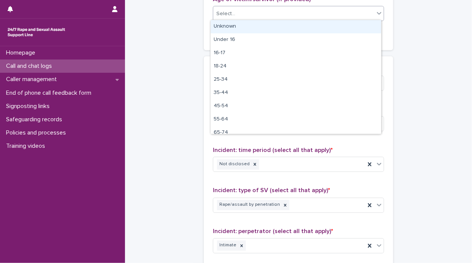
click at [375, 11] on icon at bounding box center [379, 13] width 8 height 8
click at [365, 22] on div "Unknown" at bounding box center [296, 26] width 170 height 13
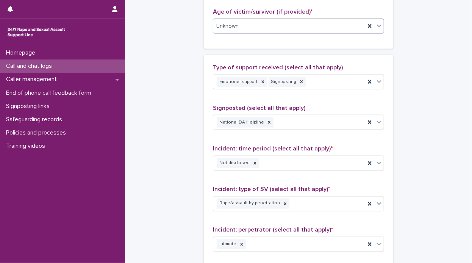
scroll to position [627, 0]
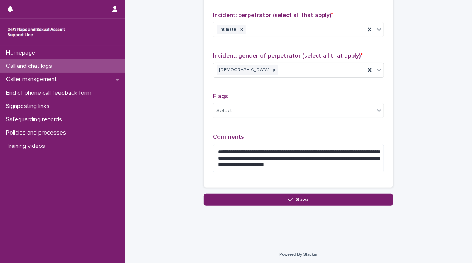
click at [324, 189] on div "**********" at bounding box center [298, 16] width 189 height 353
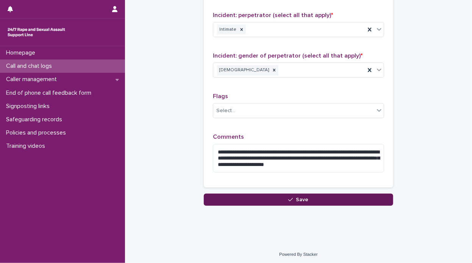
click at [323, 195] on button "Save" at bounding box center [298, 200] width 189 height 12
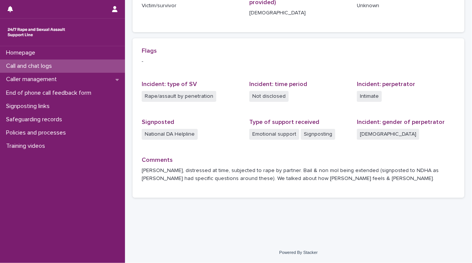
scroll to position [147, 0]
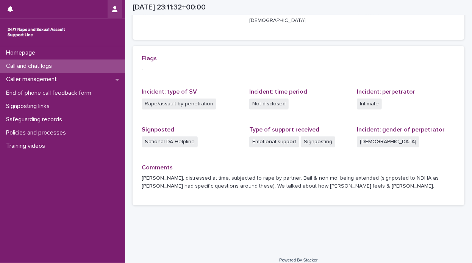
click at [112, 11] on button "button" at bounding box center [115, 9] width 14 height 18
